Goal: Find specific page/section: Find specific page/section

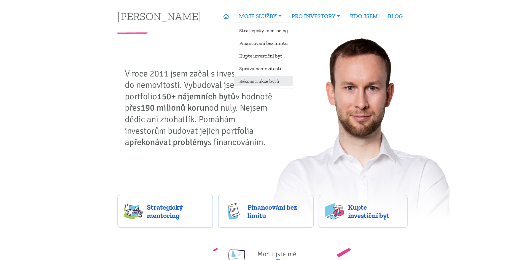
click at [261, 84] on link "Rekonstrukce bytů" at bounding box center [263, 81] width 59 height 10
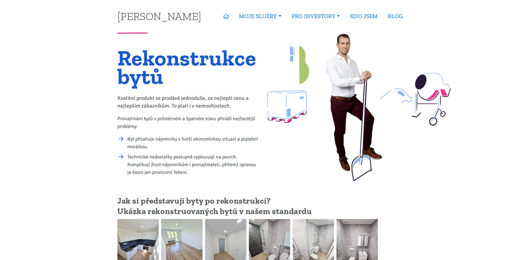
scroll to position [165, 0]
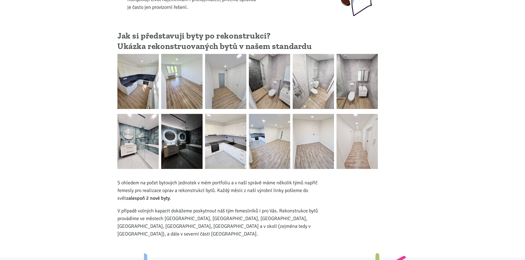
click at [130, 85] on img at bounding box center [137, 81] width 41 height 55
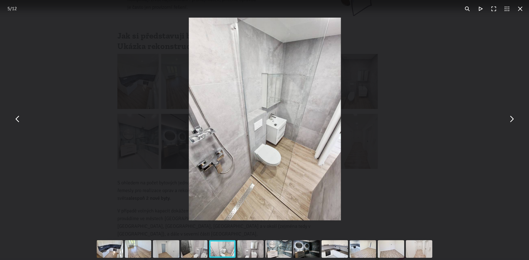
click at [408, 86] on div "You can close this modal content with the ESC key" at bounding box center [264, 119] width 529 height 238
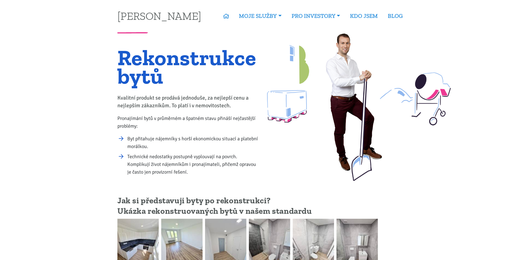
scroll to position [0, 0]
